Goal: Information Seeking & Learning: Find specific fact

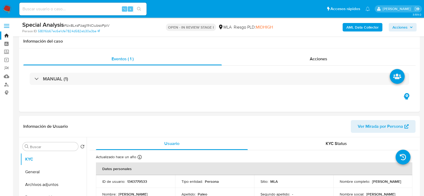
select select "10"
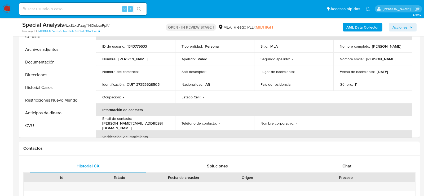
scroll to position [130, 0]
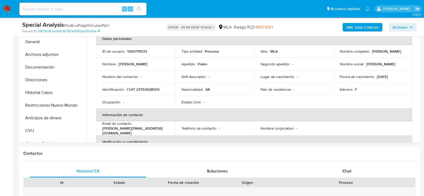
click at [69, 9] on input at bounding box center [82, 9] width 127 height 7
paste input "XqOlgpKFNYlF78IZR4EuSE38"
type input "XqOlgpKFNYlF78IZR4EuSE38"
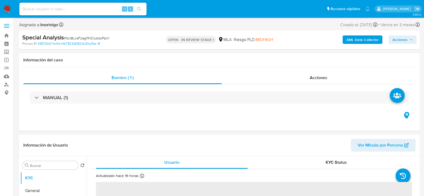
select select "10"
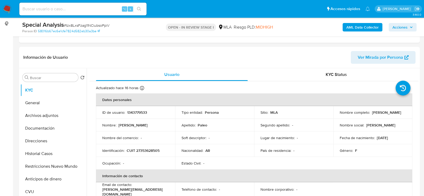
scroll to position [70, 0]
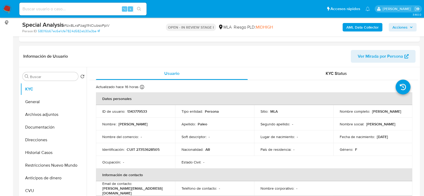
click at [76, 12] on div "⌥ s" at bounding box center [82, 9] width 127 height 13
click at [66, 7] on input at bounding box center [82, 9] width 127 height 7
paste input "XqOlgpKFNYlF78IZR4EuSE38"
type input "XqOlgpKFNYlF78IZR4EuSE38"
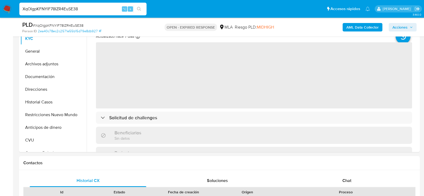
scroll to position [160, 0]
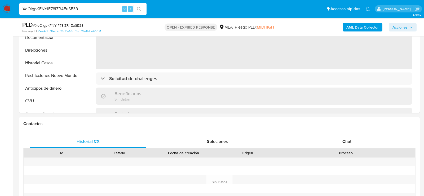
select select "10"
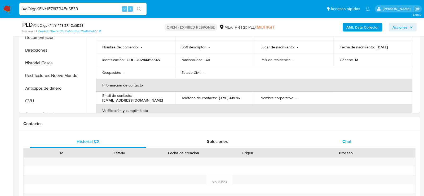
click at [346, 141] on span "Chat" at bounding box center [346, 142] width 9 height 6
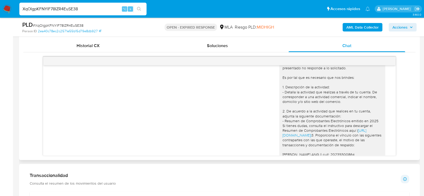
scroll to position [1228, 0]
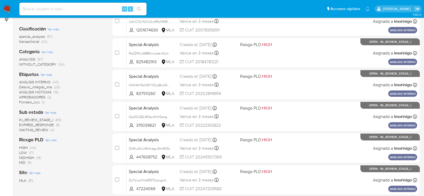
scroll to position [84, 0]
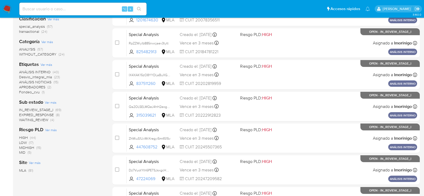
click at [38, 121] on span "WAITING_REVIEW" at bounding box center [33, 119] width 29 height 5
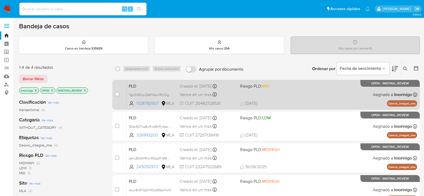
click at [294, 100] on div "PLD YgL3tWDqrZaW1Xan1iftlcOg 1328783507 MLA Riesgo PLD: MID Creado el: 12/08/20…" at bounding box center [272, 94] width 291 height 27
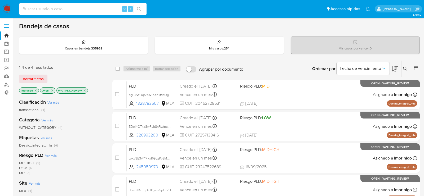
click at [74, 7] on input at bounding box center [82, 9] width 127 height 7
paste input "ymWQ2qPzdmt39pz6VH8dTASi"
type input "ymWQ2qPzdmt39pz6VH8dTASi"
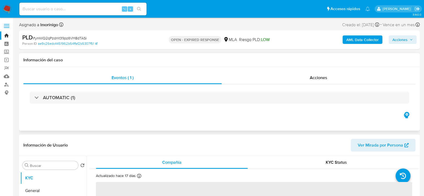
select select "10"
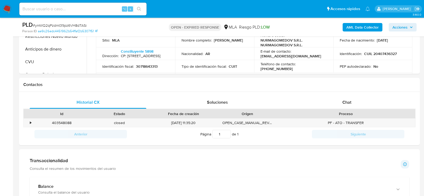
scroll to position [214, 0]
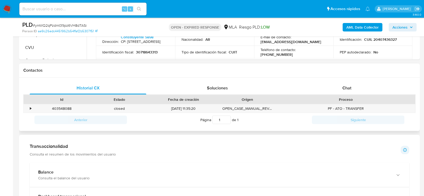
click at [328, 79] on div "Historial CX Soluciones Chat Id Estado Fecha de creación Origen Proceso • 40354…" at bounding box center [219, 105] width 401 height 54
click at [328, 86] on div "Chat" at bounding box center [347, 88] width 117 height 13
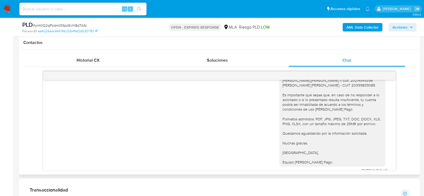
scroll to position [564, 0]
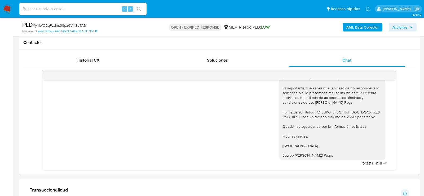
click at [93, 7] on input at bounding box center [82, 9] width 127 height 7
paste input "5Dei4OTxa8wRJb8nRwfpasNj"
type input "5Dei4OTxa8wRJb8nRwfpasNj"
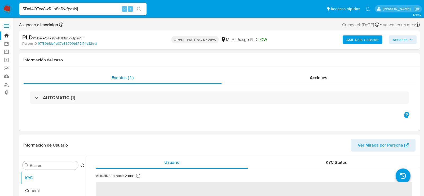
select select "10"
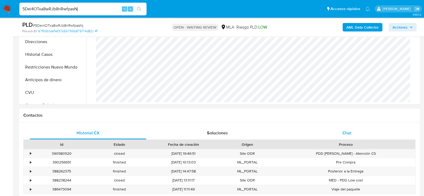
scroll to position [174, 0]
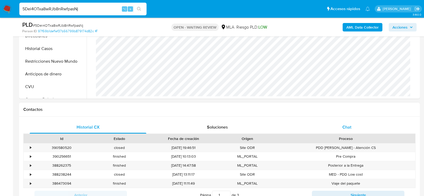
click at [368, 130] on div "Chat" at bounding box center [347, 127] width 117 height 13
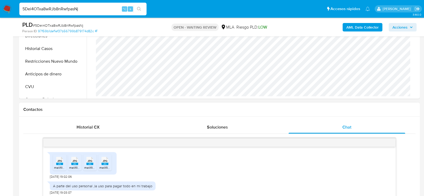
scroll to position [246, 0]
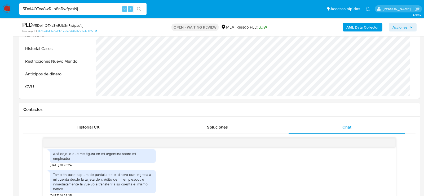
click at [92, 10] on input "5Dei4OTxa8wRJb8nRwfpasNj" at bounding box center [82, 9] width 127 height 7
paste input "zoU9atrxNJ0hhMeeylybpmqC"
type input "zoU9atrxNJ0hhMeeylybpmqC"
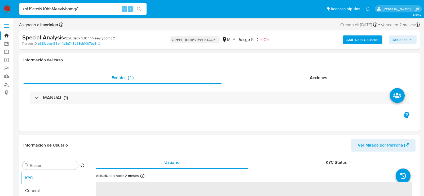
select select "10"
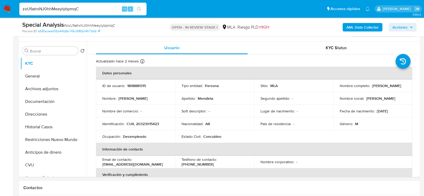
scroll to position [96, 0]
click at [31, 75] on button "General" at bounding box center [51, 76] width 62 height 13
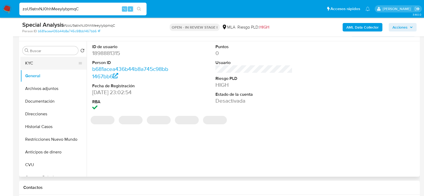
click at [42, 62] on button "KYC" at bounding box center [51, 63] width 62 height 13
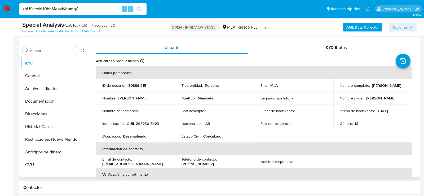
drag, startPoint x: 339, startPoint y: 88, endPoint x: 387, endPoint y: 88, distance: 47.7
click at [387, 88] on div "Nombre completo : Jorge Alberto Mendieta" at bounding box center [373, 85] width 67 height 5
click at [139, 83] on p "1898881315" at bounding box center [136, 85] width 19 height 5
copy p "1898881315"
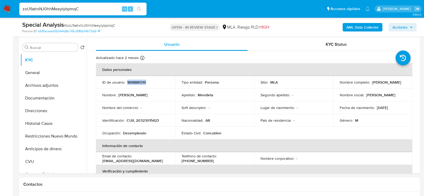
scroll to position [100, 0]
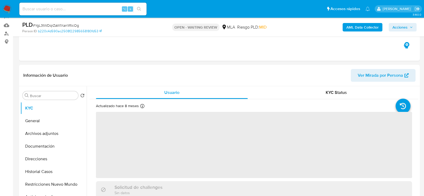
scroll to position [99, 0]
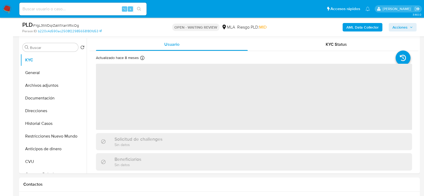
select select "10"
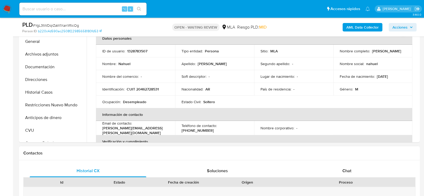
scroll to position [231, 0]
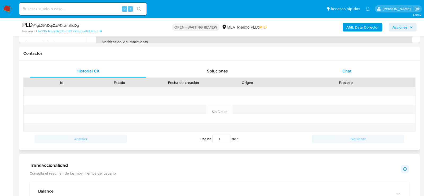
click at [350, 74] on span "Chat" at bounding box center [346, 71] width 9 height 6
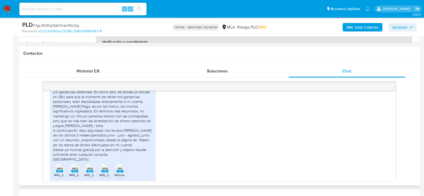
scroll to position [523, 0]
